Goal: Information Seeking & Learning: Learn about a topic

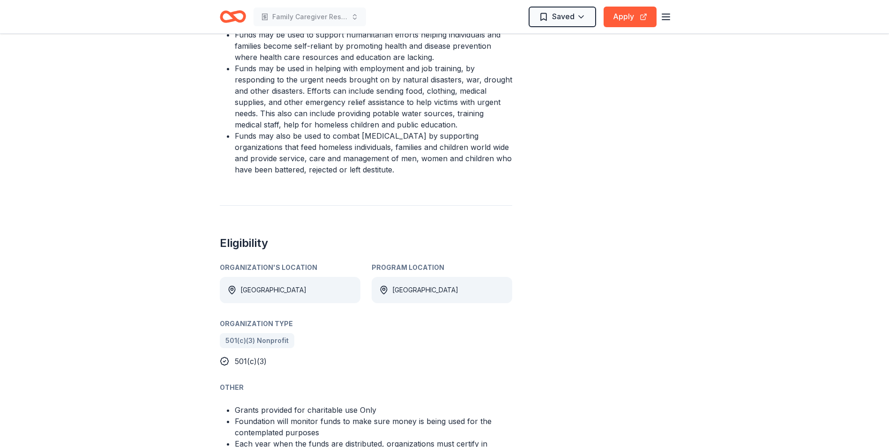
scroll to position [656, 0]
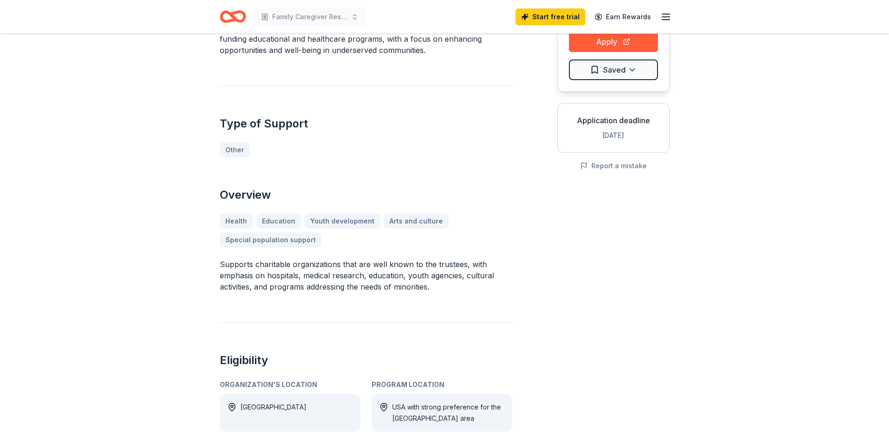
scroll to position [141, 0]
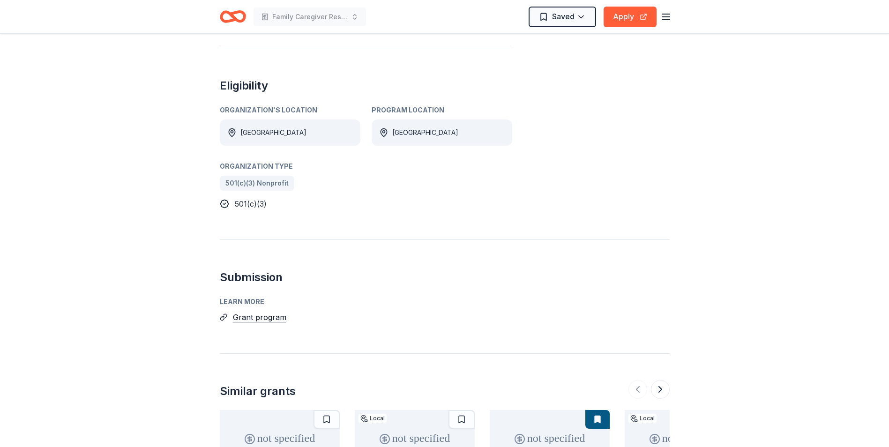
scroll to position [422, 0]
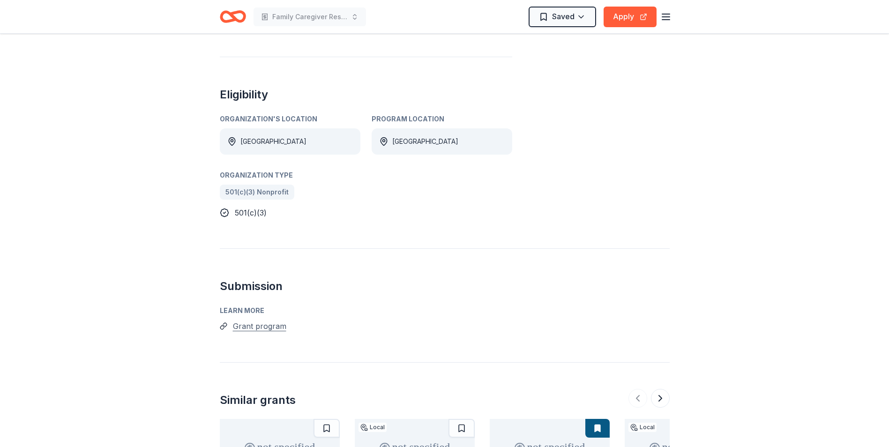
click at [247, 320] on button "Grant program" at bounding box center [259, 326] width 53 height 12
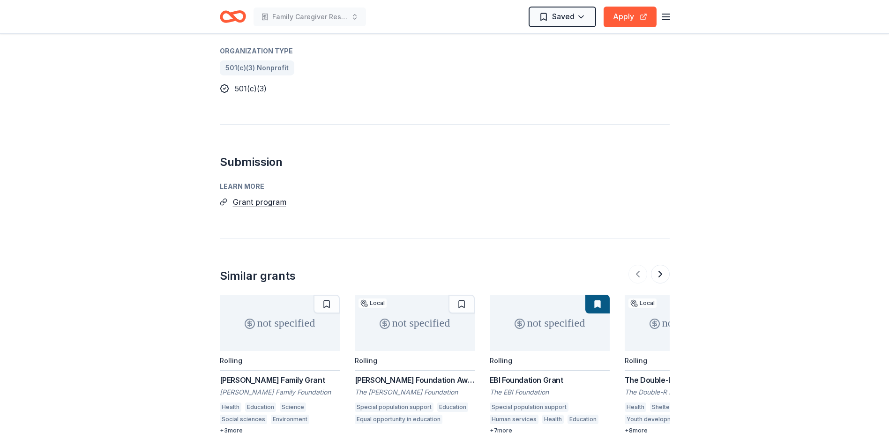
scroll to position [562, 0]
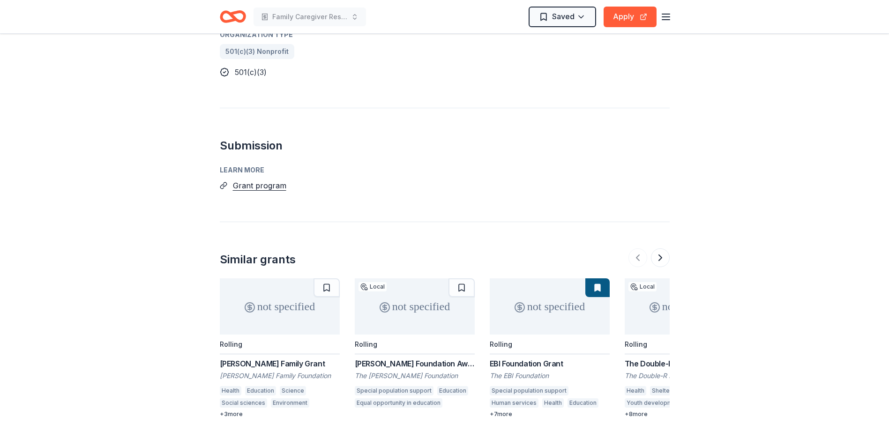
click at [268, 371] on div "Gabani Family Foundation" at bounding box center [280, 375] width 120 height 9
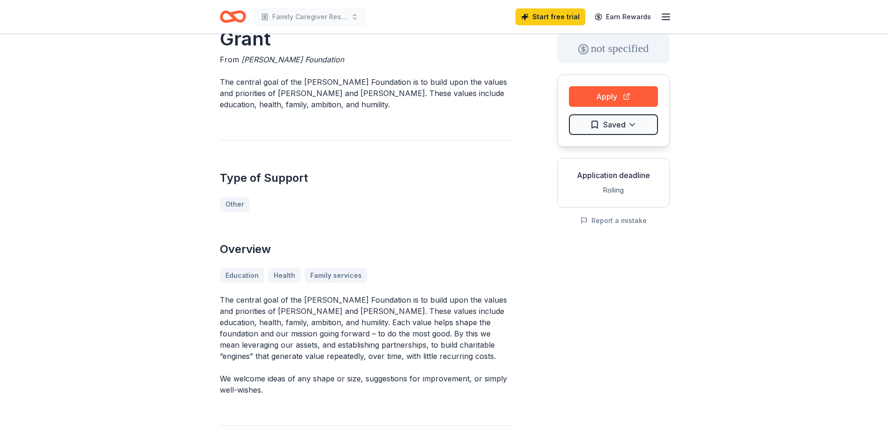
scroll to position [0, 0]
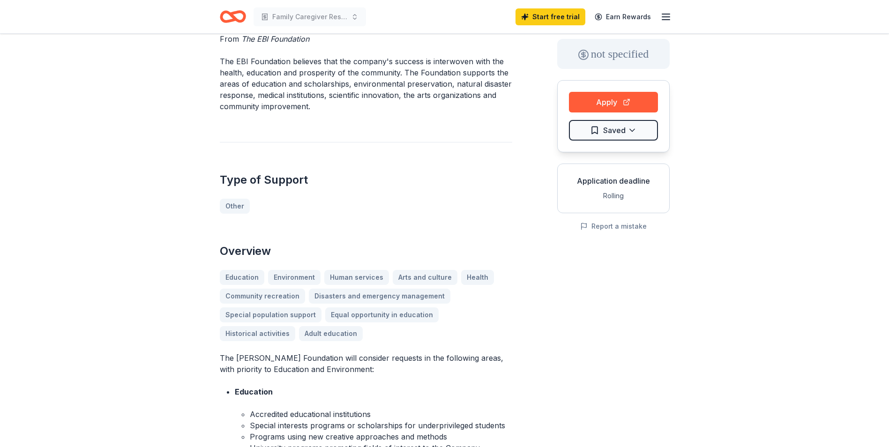
scroll to position [47, 0]
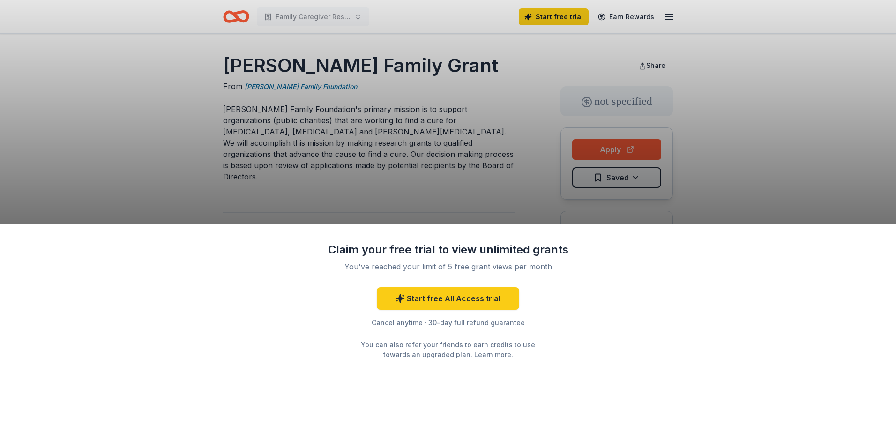
click at [655, 257] on div "Claim your free trial to view unlimited grants You've reached your limit of 5 f…" at bounding box center [448, 336] width 896 height 224
click at [490, 177] on div "Claim your free trial to view unlimited grants You've reached your limit of 5 f…" at bounding box center [448, 223] width 896 height 447
